Goal: Find specific page/section: Find specific page/section

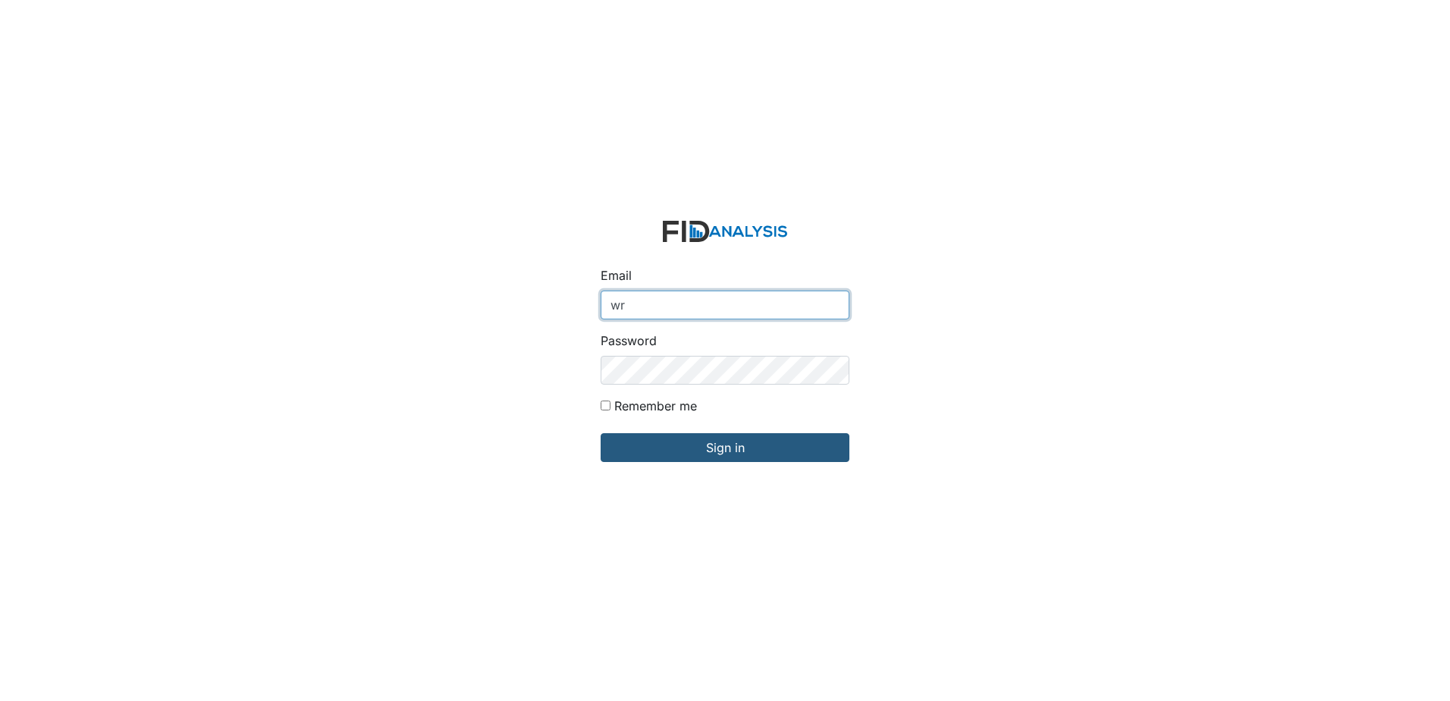
click at [681, 312] on input "wr" at bounding box center [724, 304] width 249 height 29
type input "[EMAIL_ADDRESS][DOMAIN_NAME]"
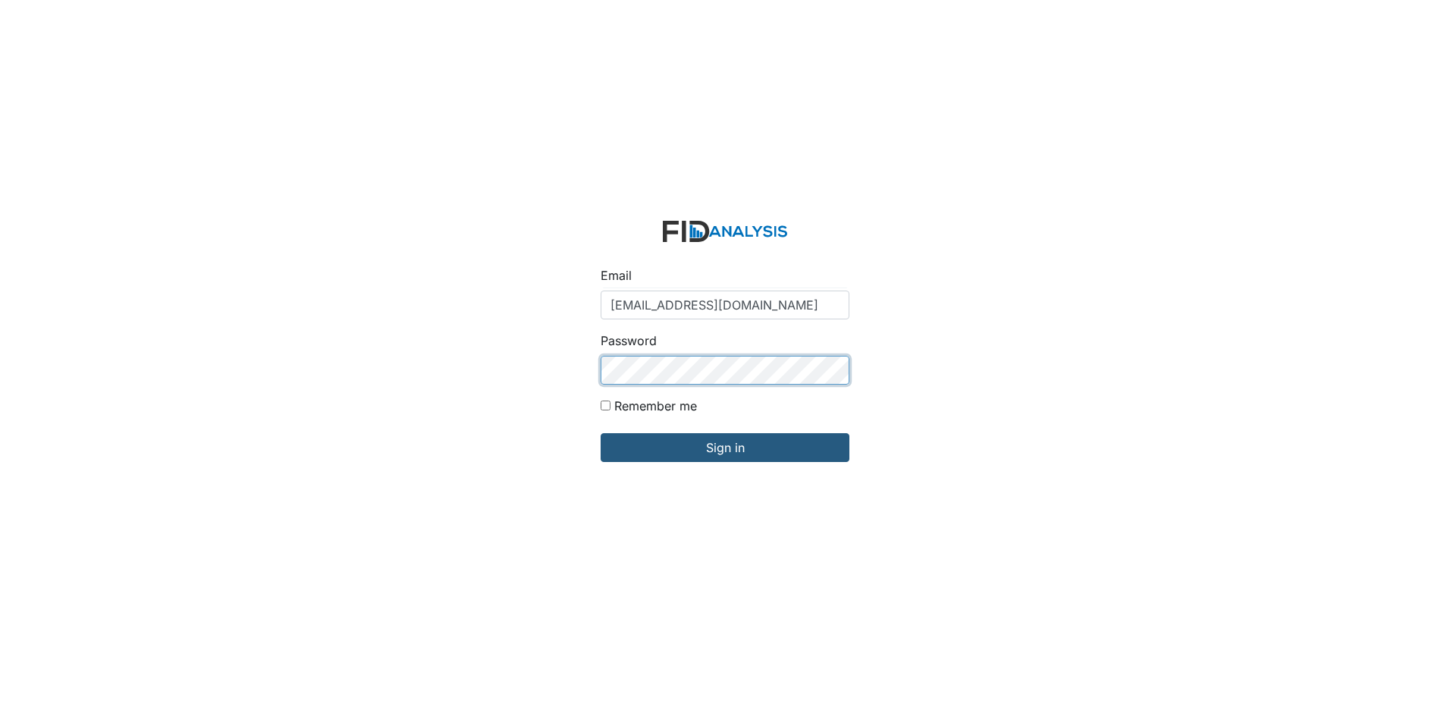
click at [491, 372] on div "Email wraynor@lifeincorporated.com Password Remember me Sign in" at bounding box center [725, 350] width 1450 height 701
click at [600, 433] on input "Sign in" at bounding box center [724, 447] width 249 height 29
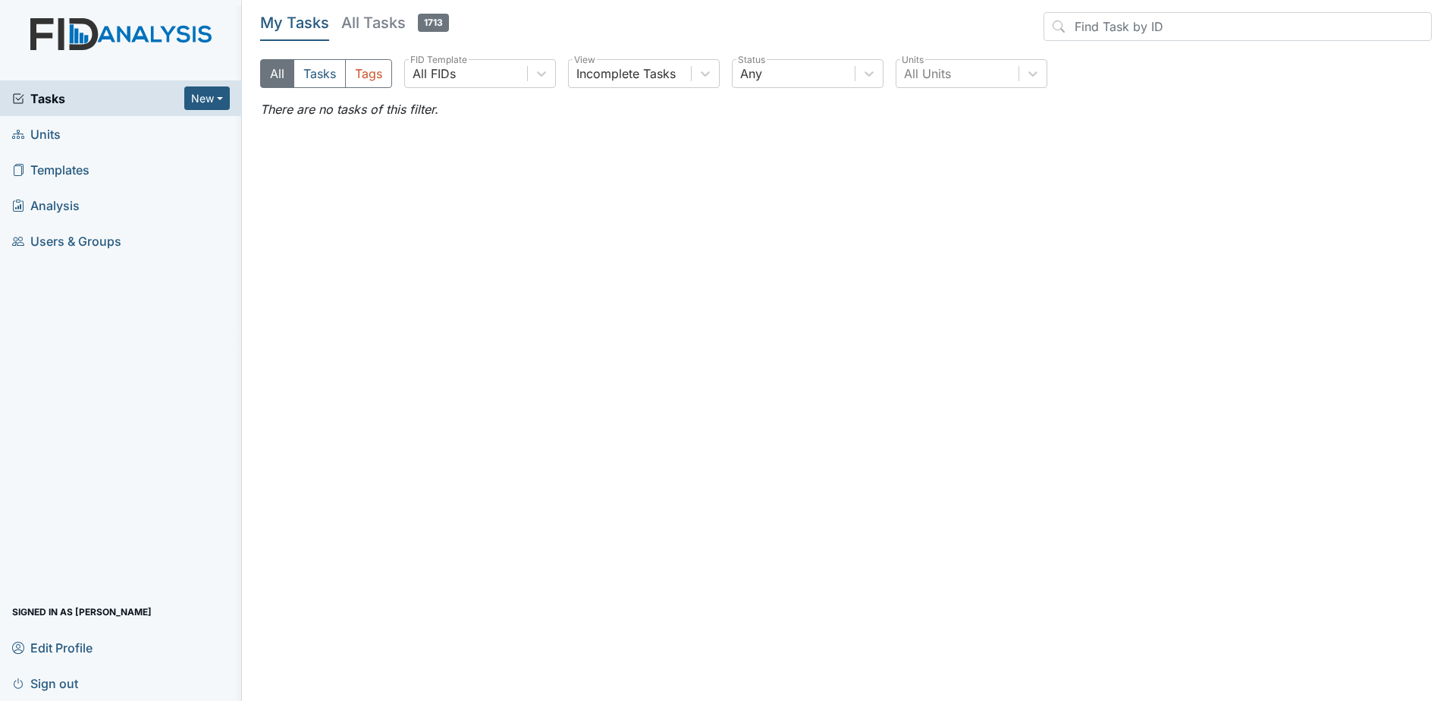
drag, startPoint x: 64, startPoint y: 130, endPoint x: 96, endPoint y: 123, distance: 32.0
click at [64, 130] on link "Units" at bounding box center [121, 134] width 242 height 36
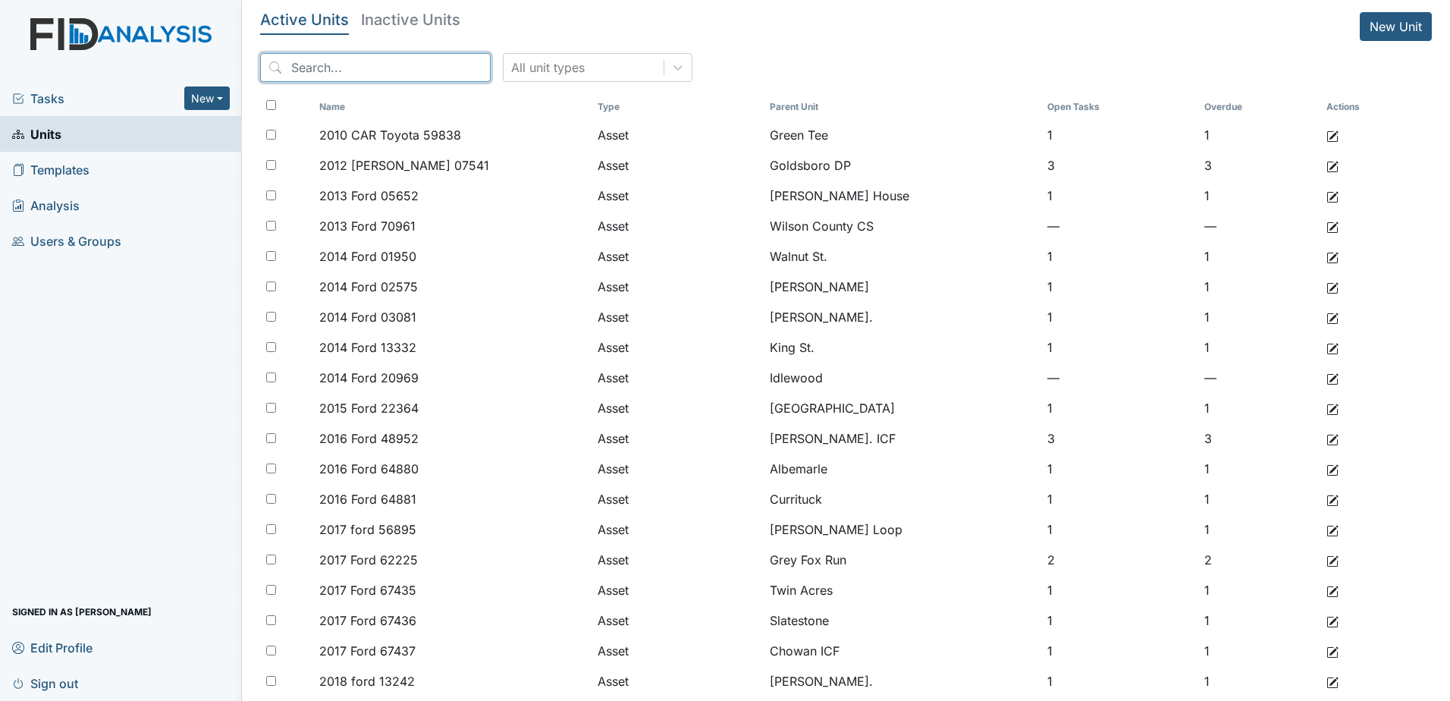
click at [369, 62] on input "search" at bounding box center [375, 67] width 230 height 29
type input "lavenham"
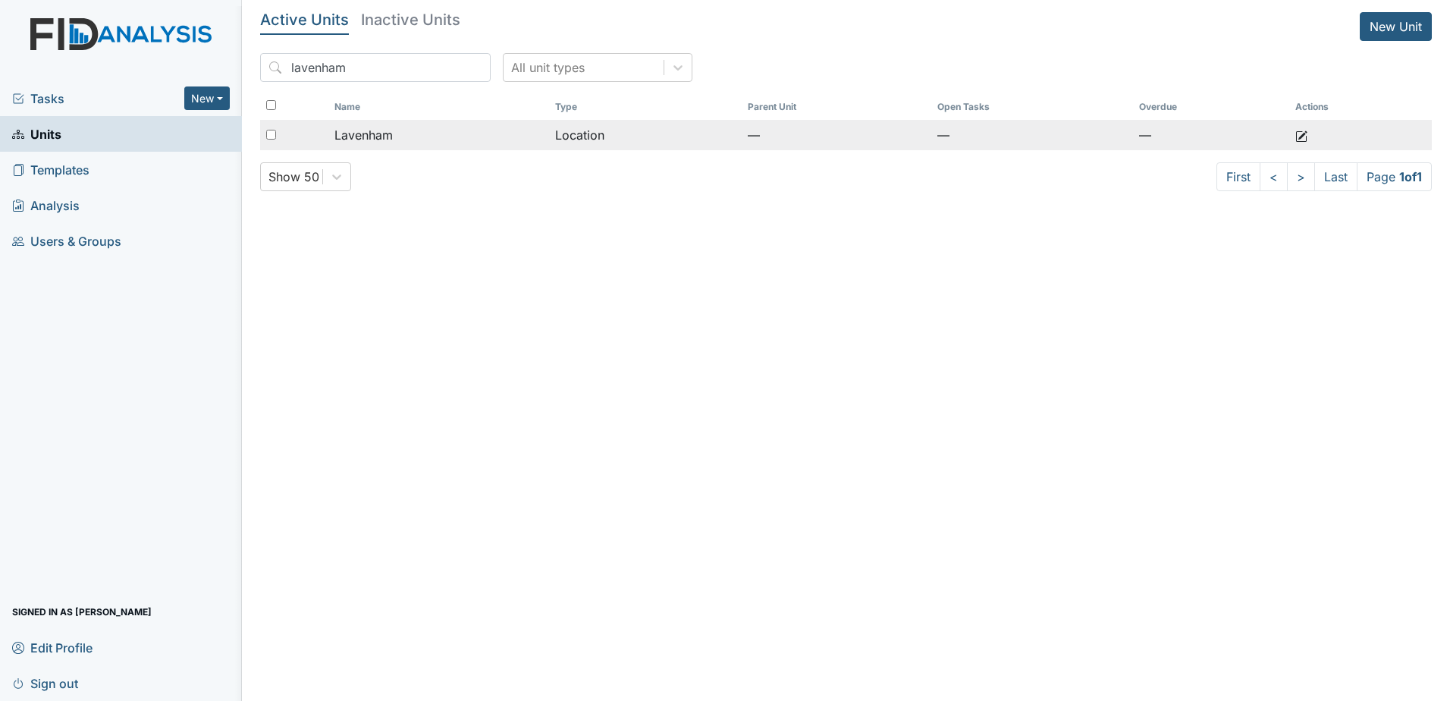
click at [399, 135] on div "Lavenham" at bounding box center [438, 135] width 208 height 18
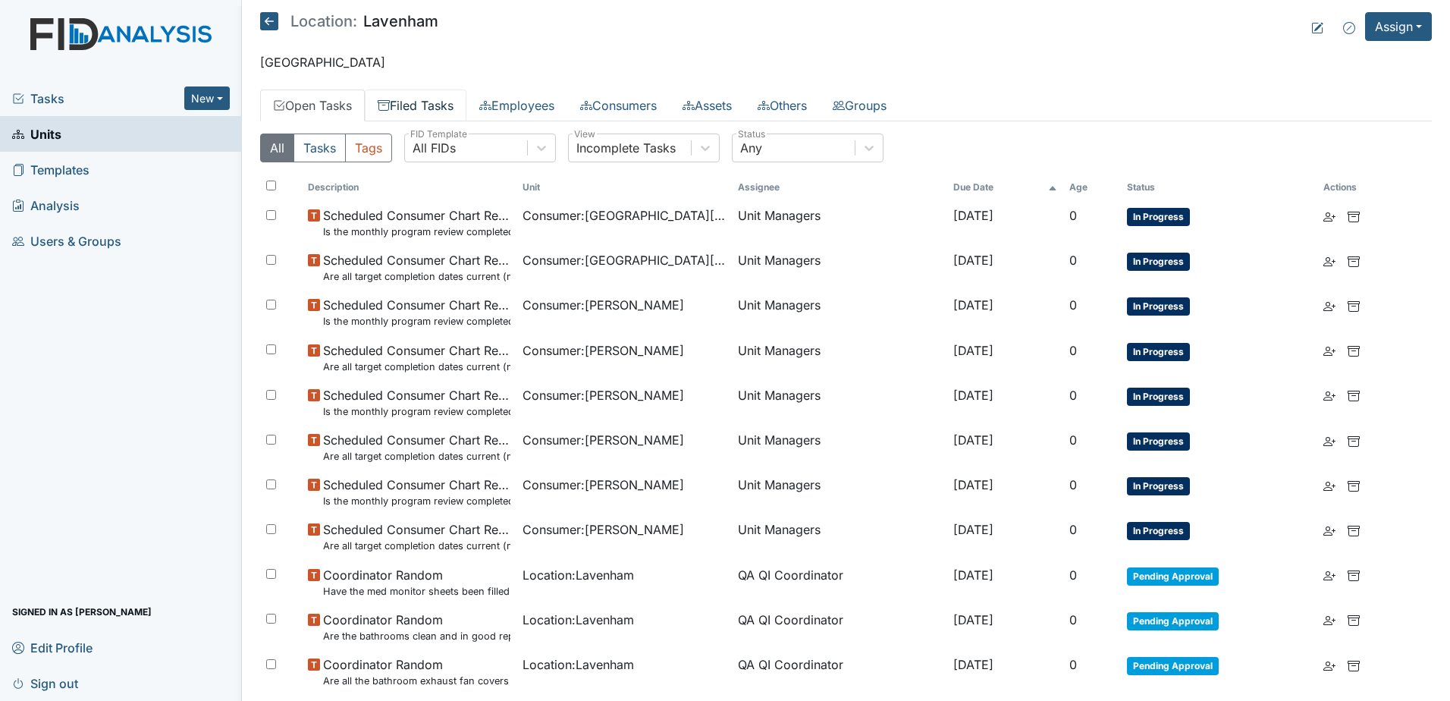
click at [447, 103] on link "Filed Tasks" at bounding box center [416, 105] width 102 height 32
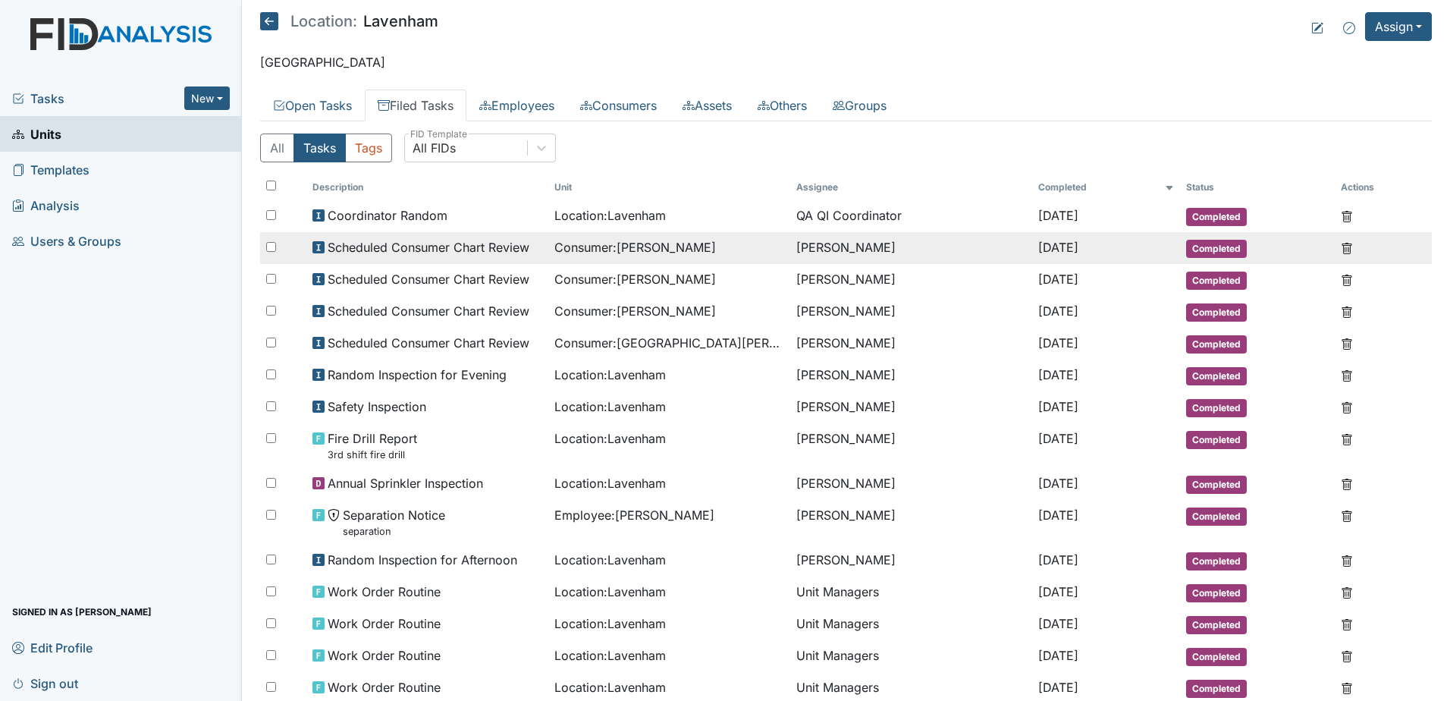
click at [500, 256] on td "Scheduled Consumer Chart Review" at bounding box center [427, 248] width 242 height 32
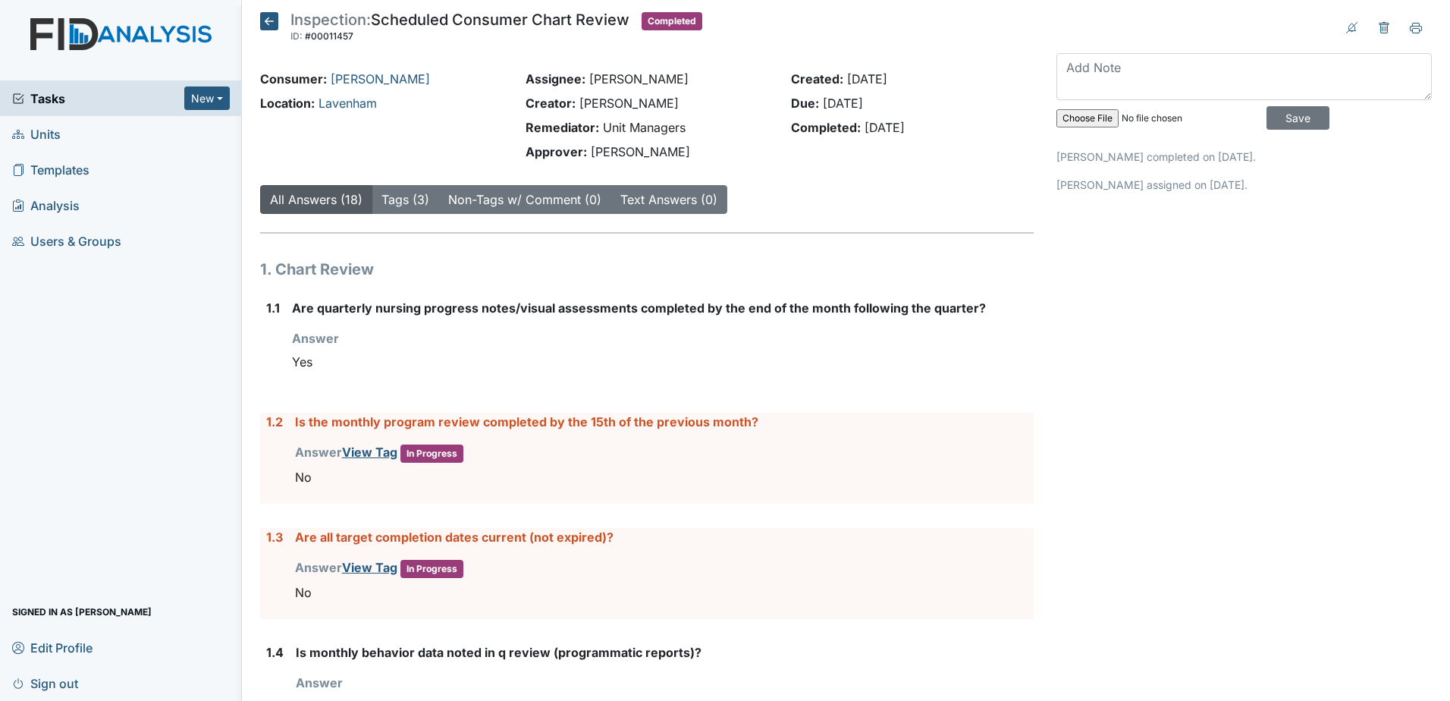
click at [269, 27] on icon at bounding box center [269, 21] width 18 height 18
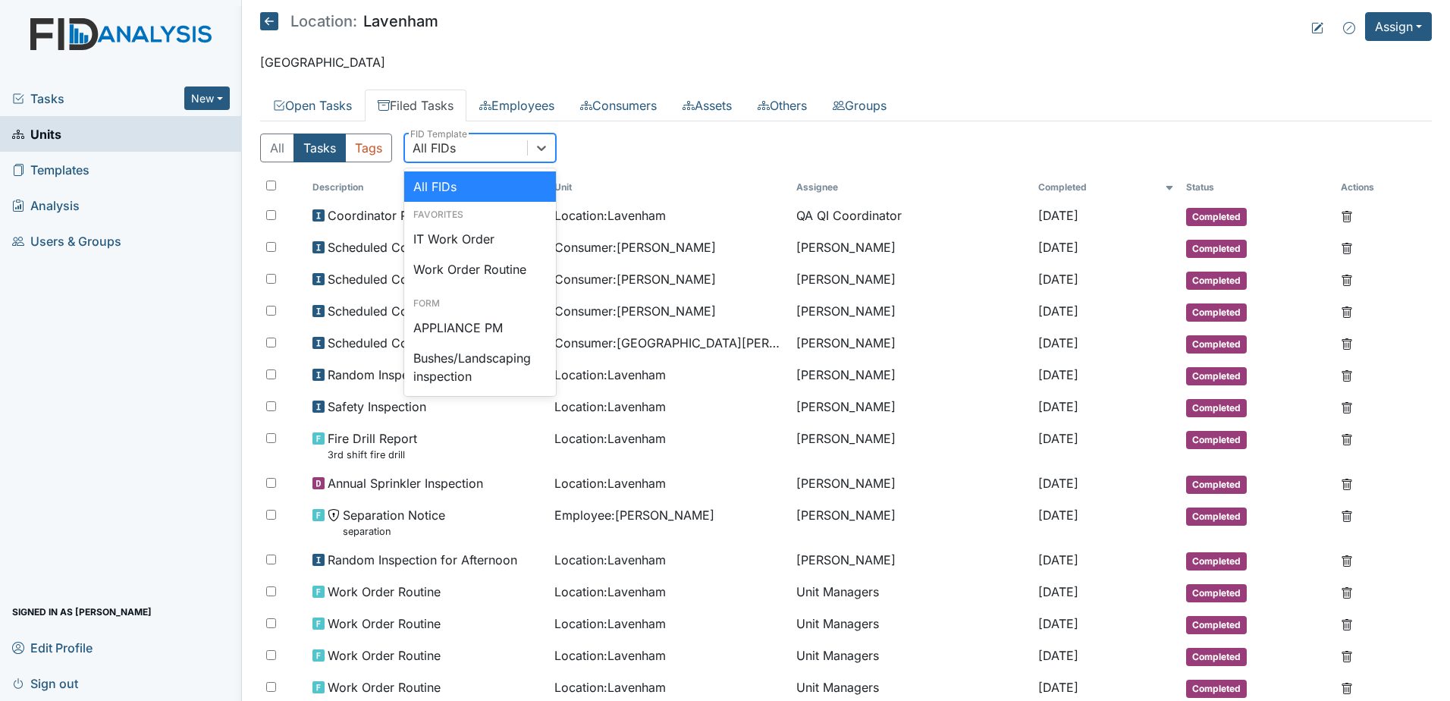
click at [481, 150] on div "All FIDs" at bounding box center [466, 147] width 122 height 27
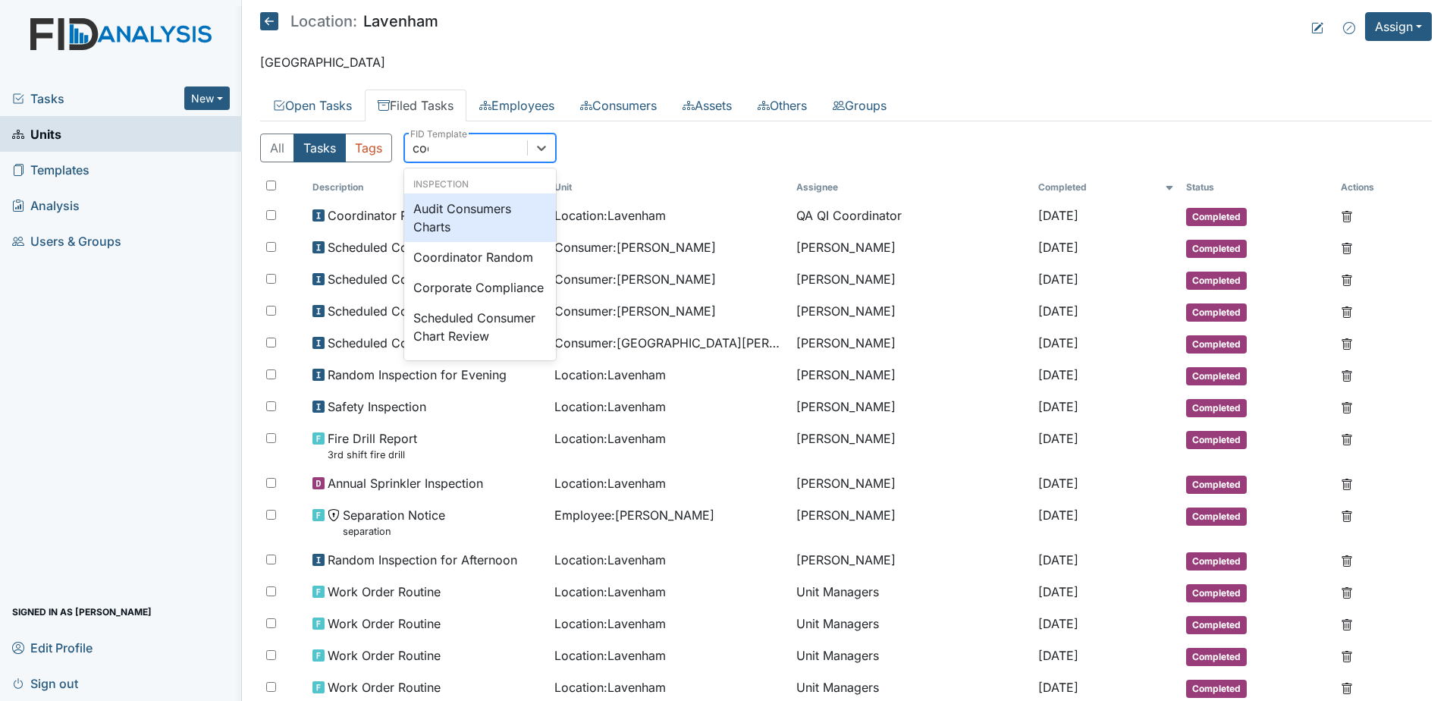
type input "coor"
click at [447, 206] on div "Coordinator Random" at bounding box center [480, 208] width 152 height 30
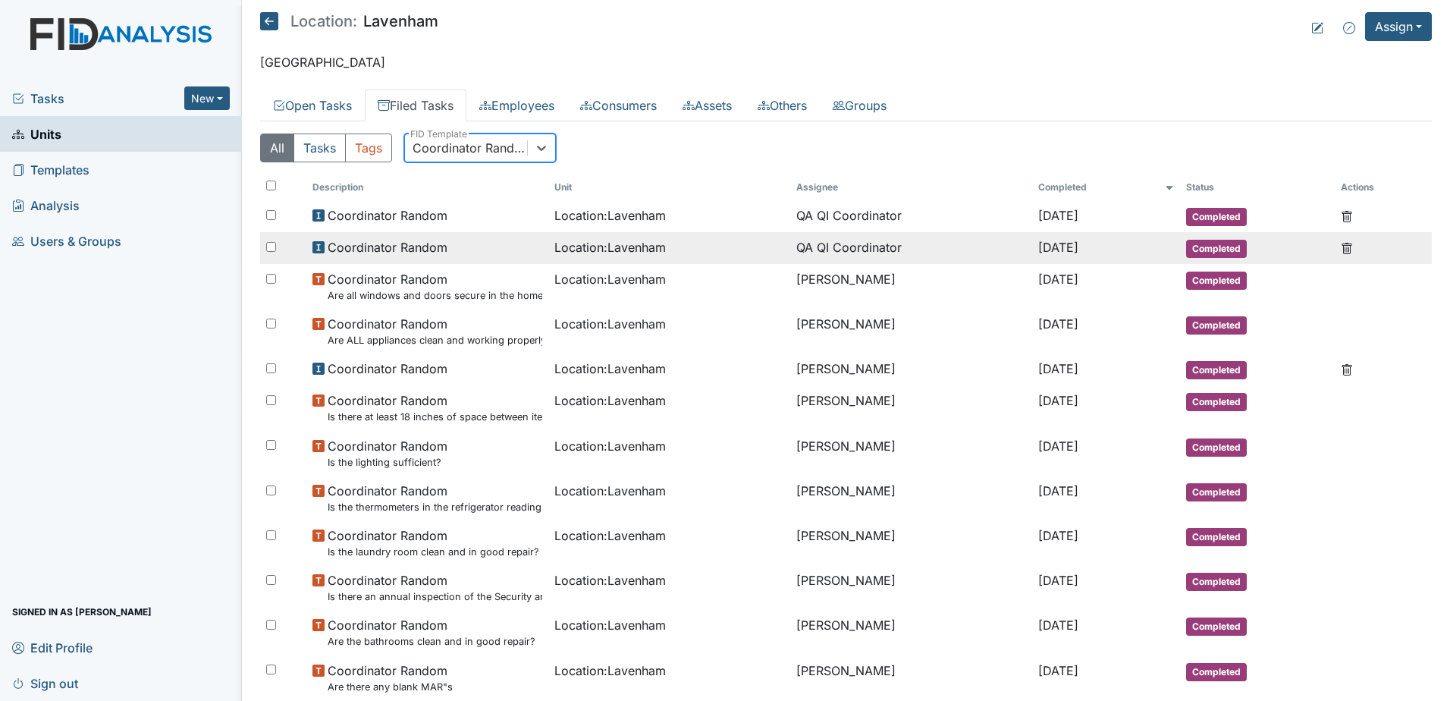
click at [459, 243] on div "Coordinator Random" at bounding box center [427, 247] width 230 height 18
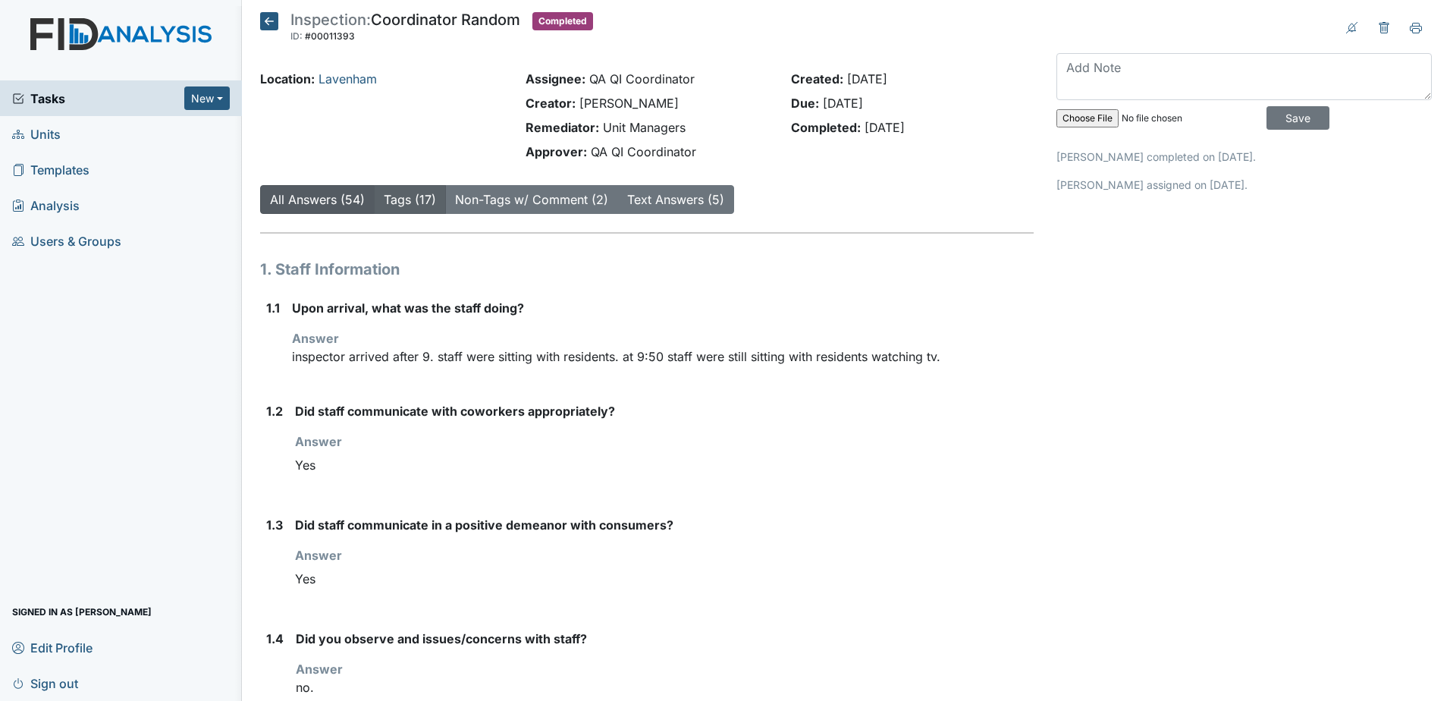
click at [418, 204] on link "Tags (17)" at bounding box center [410, 199] width 52 height 15
click at [335, 78] on link "Lavenham" at bounding box center [347, 78] width 58 height 15
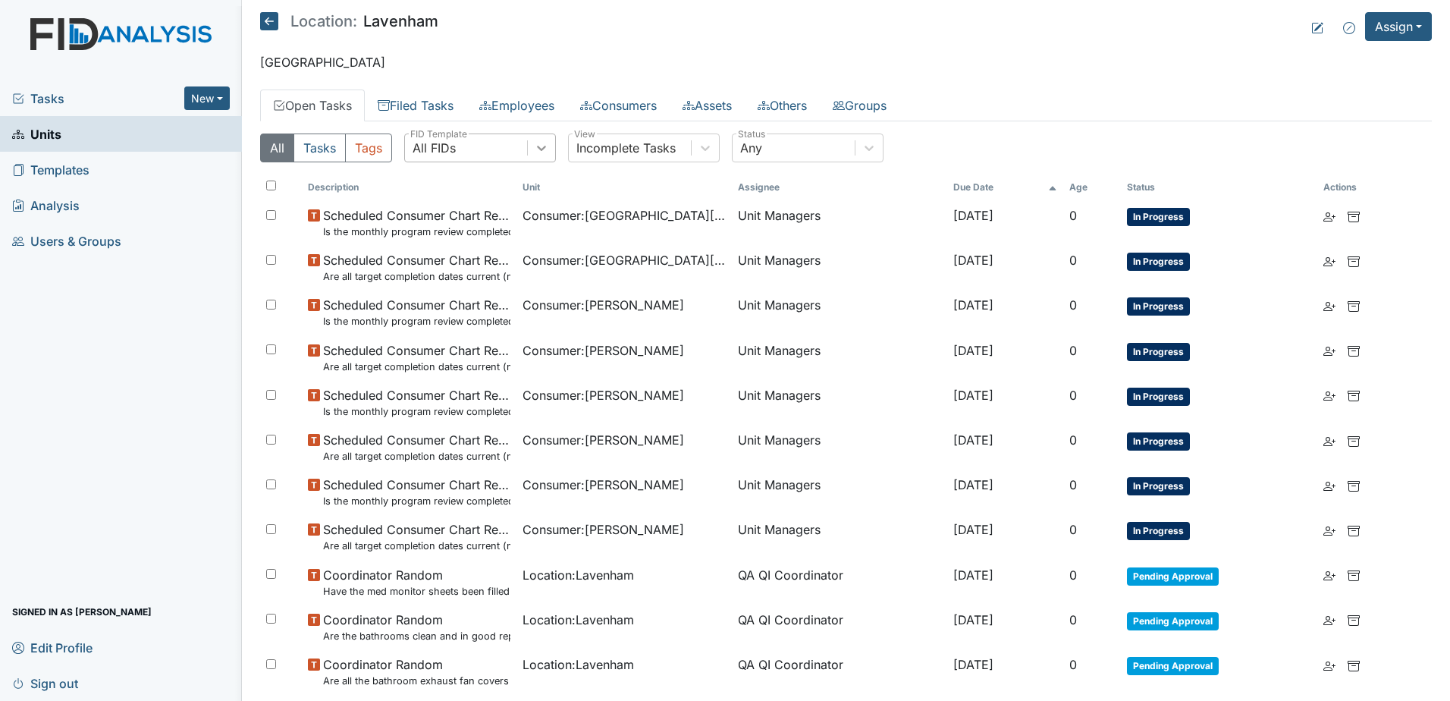
click at [546, 149] on icon at bounding box center [541, 147] width 15 height 15
type input "coor"
click at [504, 211] on div "Coordinator Random" at bounding box center [480, 208] width 152 height 30
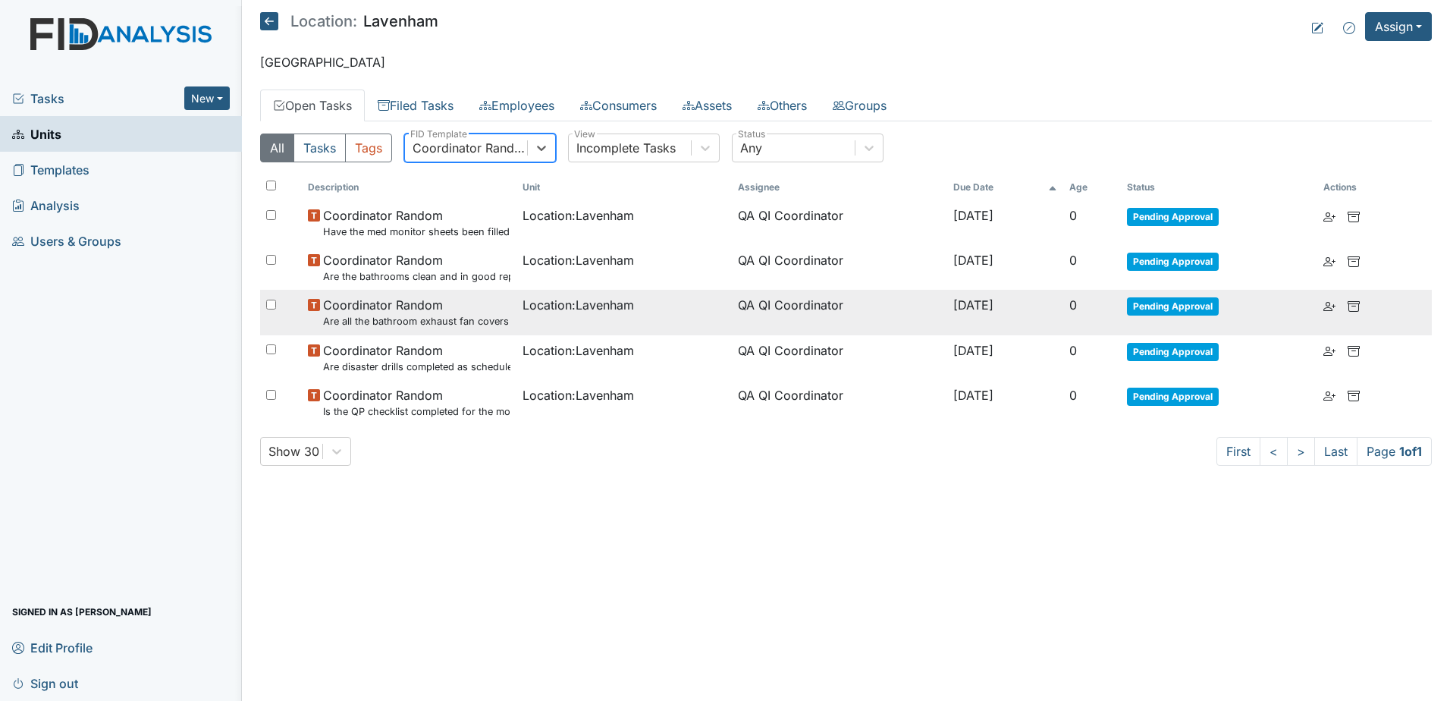
click at [566, 306] on span "Location : Lavenham" at bounding box center [577, 305] width 111 height 18
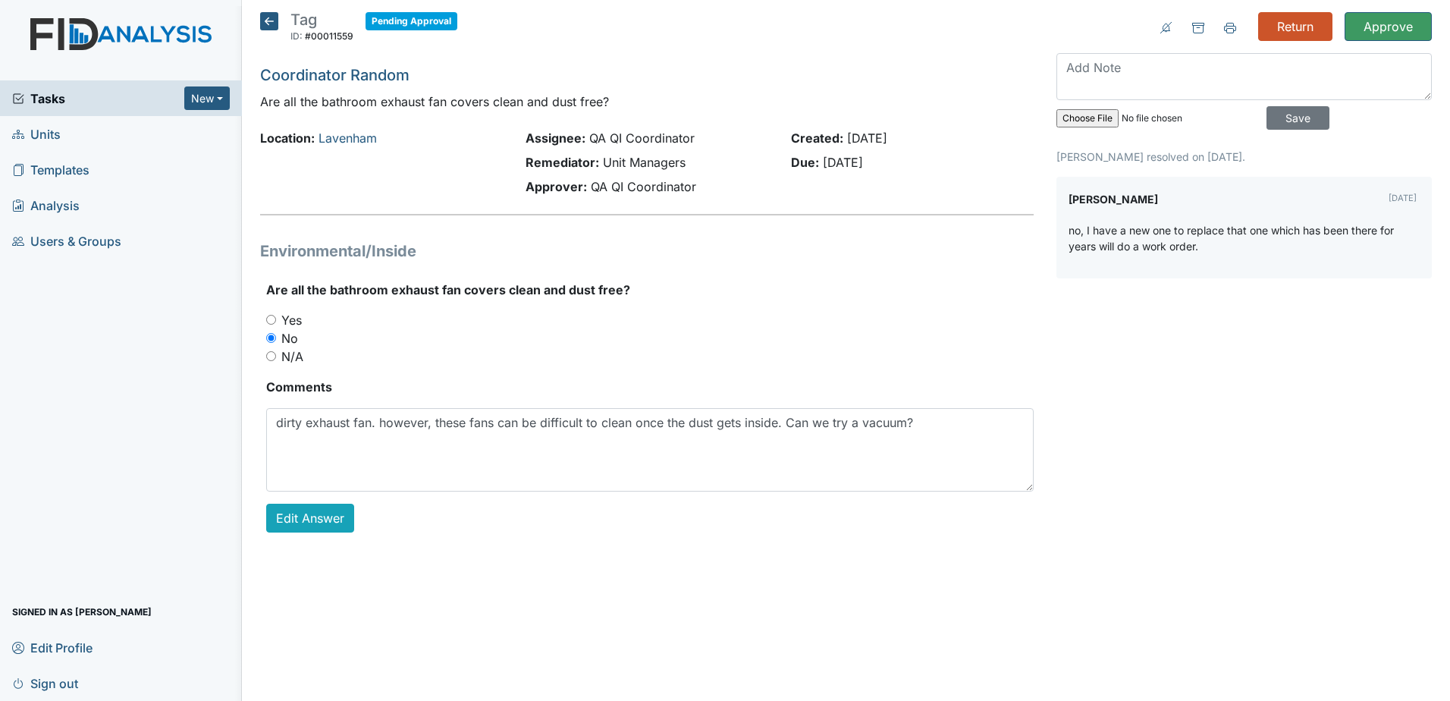
click at [277, 21] on icon at bounding box center [269, 21] width 18 height 18
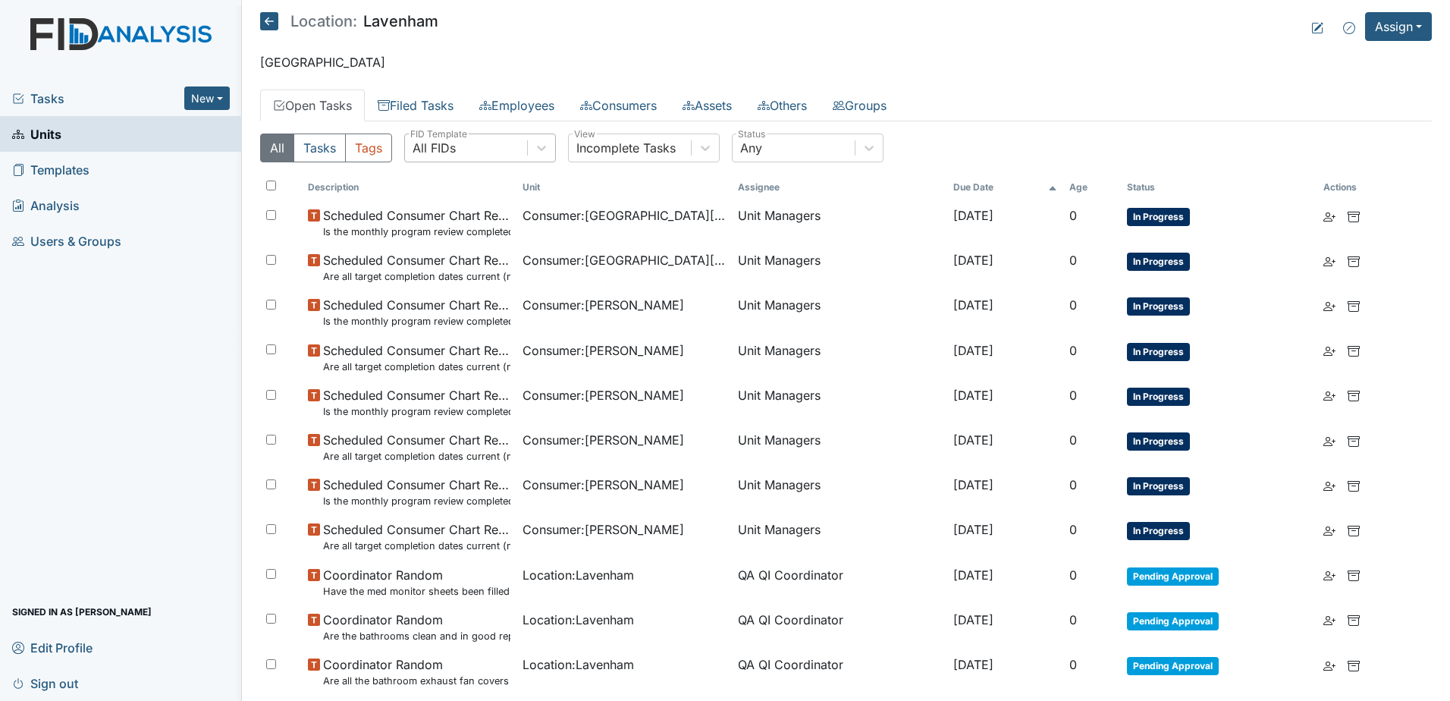
click at [461, 142] on div "All FIDs" at bounding box center [466, 147] width 122 height 27
type input "coord"
click at [473, 215] on div "Coordinator Random" at bounding box center [480, 208] width 152 height 30
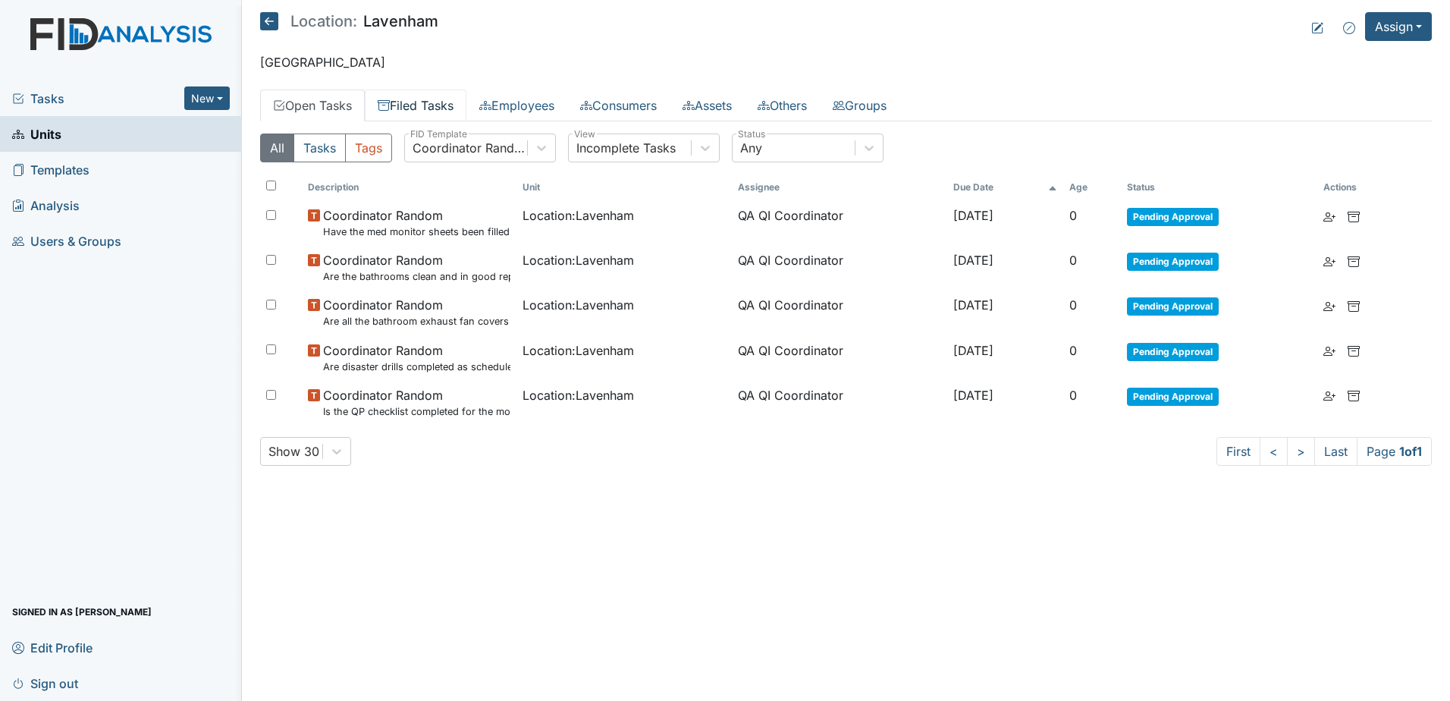
click at [403, 94] on link "Filed Tasks" at bounding box center [416, 105] width 102 height 32
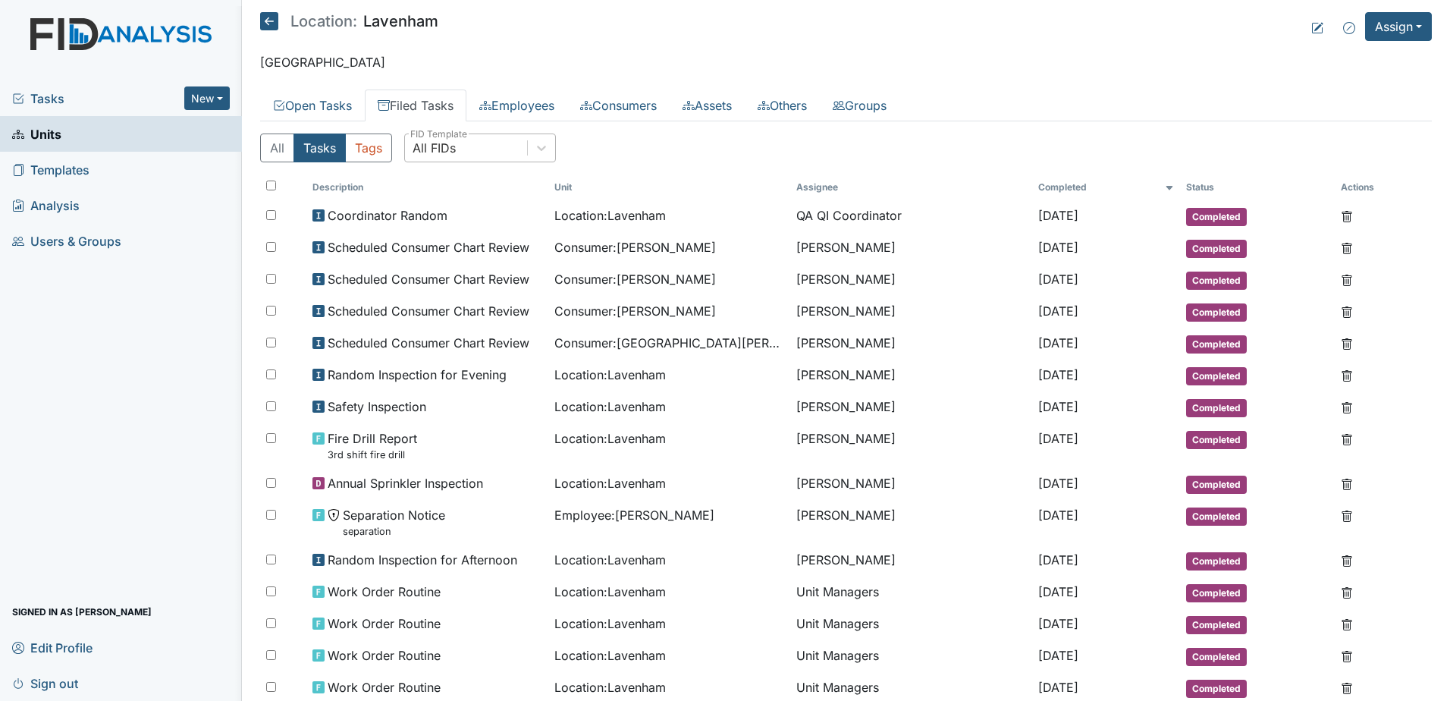
click at [450, 150] on div "All FIDs" at bounding box center [433, 148] width 43 height 18
type input "coord"
click at [462, 216] on div "Coordinator Random" at bounding box center [480, 208] width 152 height 30
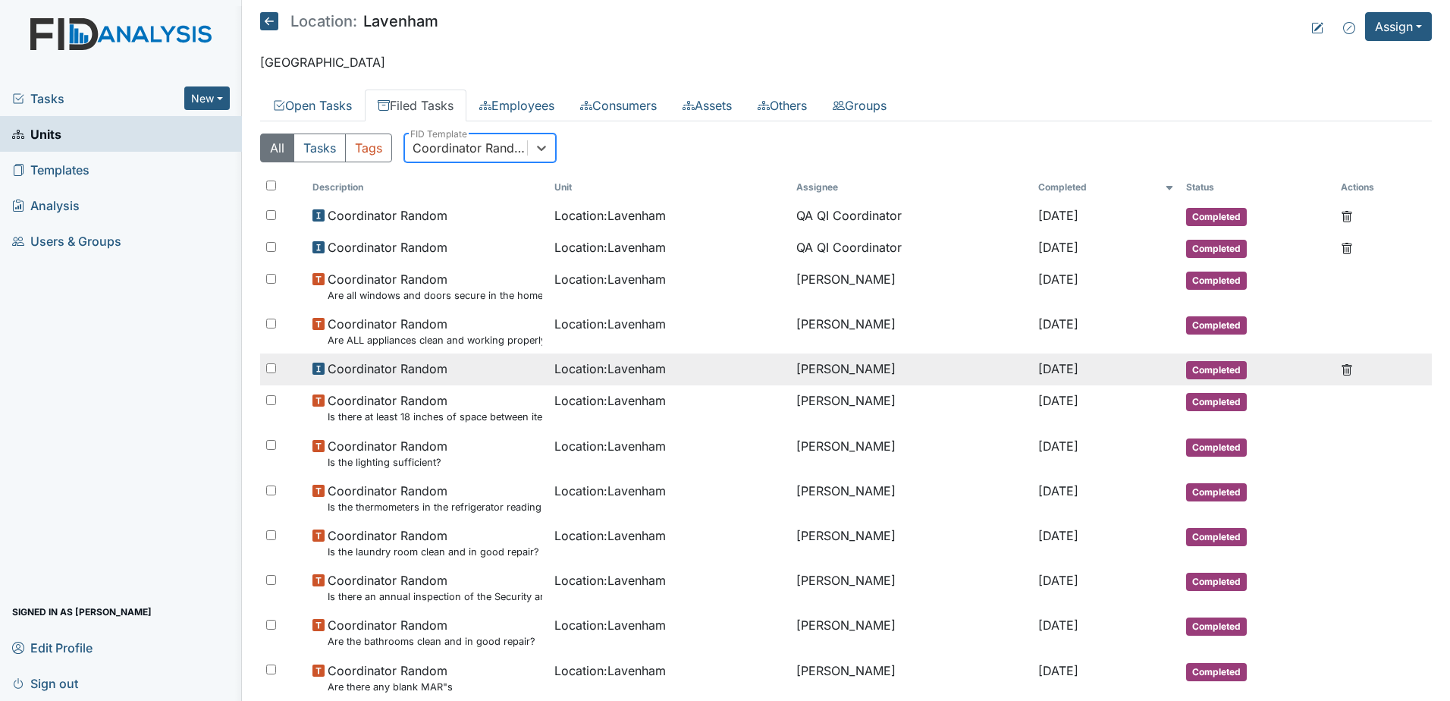
click at [502, 365] on div "Coordinator Random" at bounding box center [427, 368] width 230 height 18
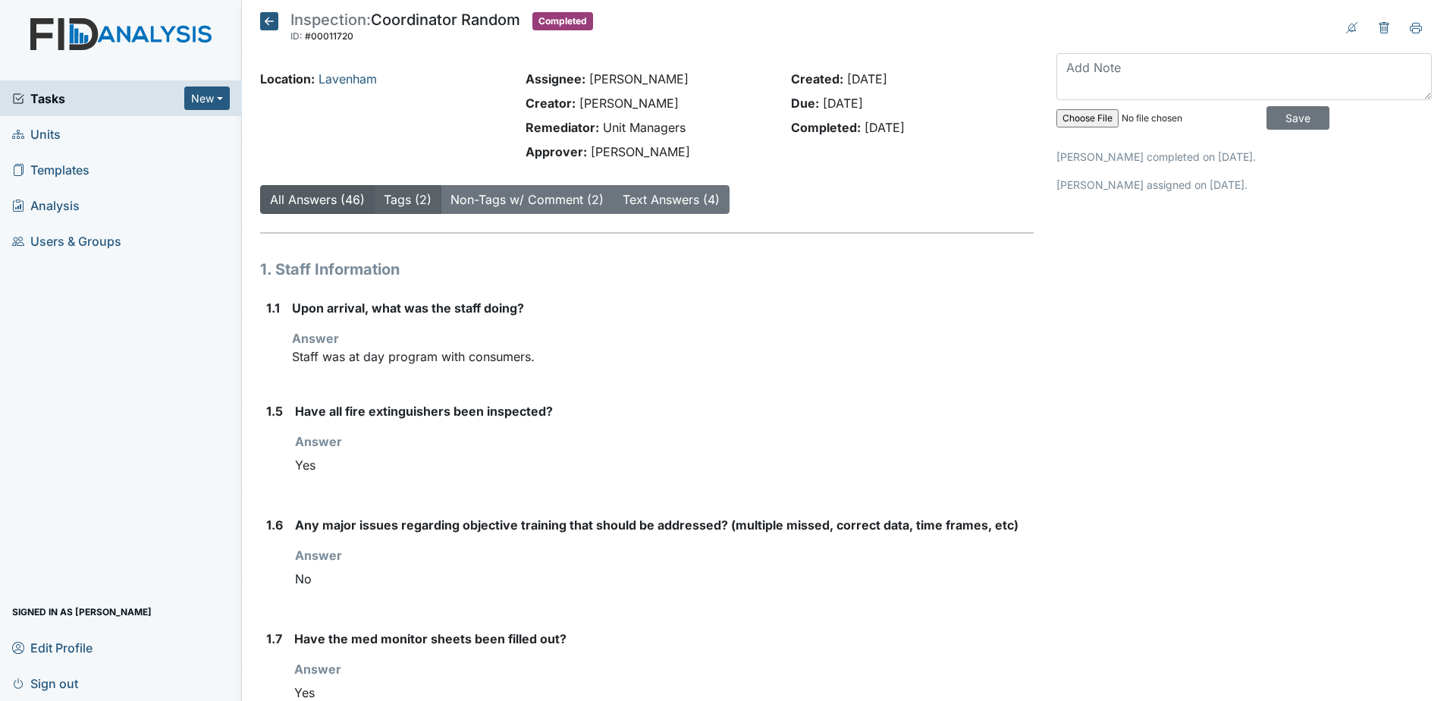
click at [409, 196] on link "Tags (2)" at bounding box center [408, 199] width 48 height 15
